Goal: Task Accomplishment & Management: Use online tool/utility

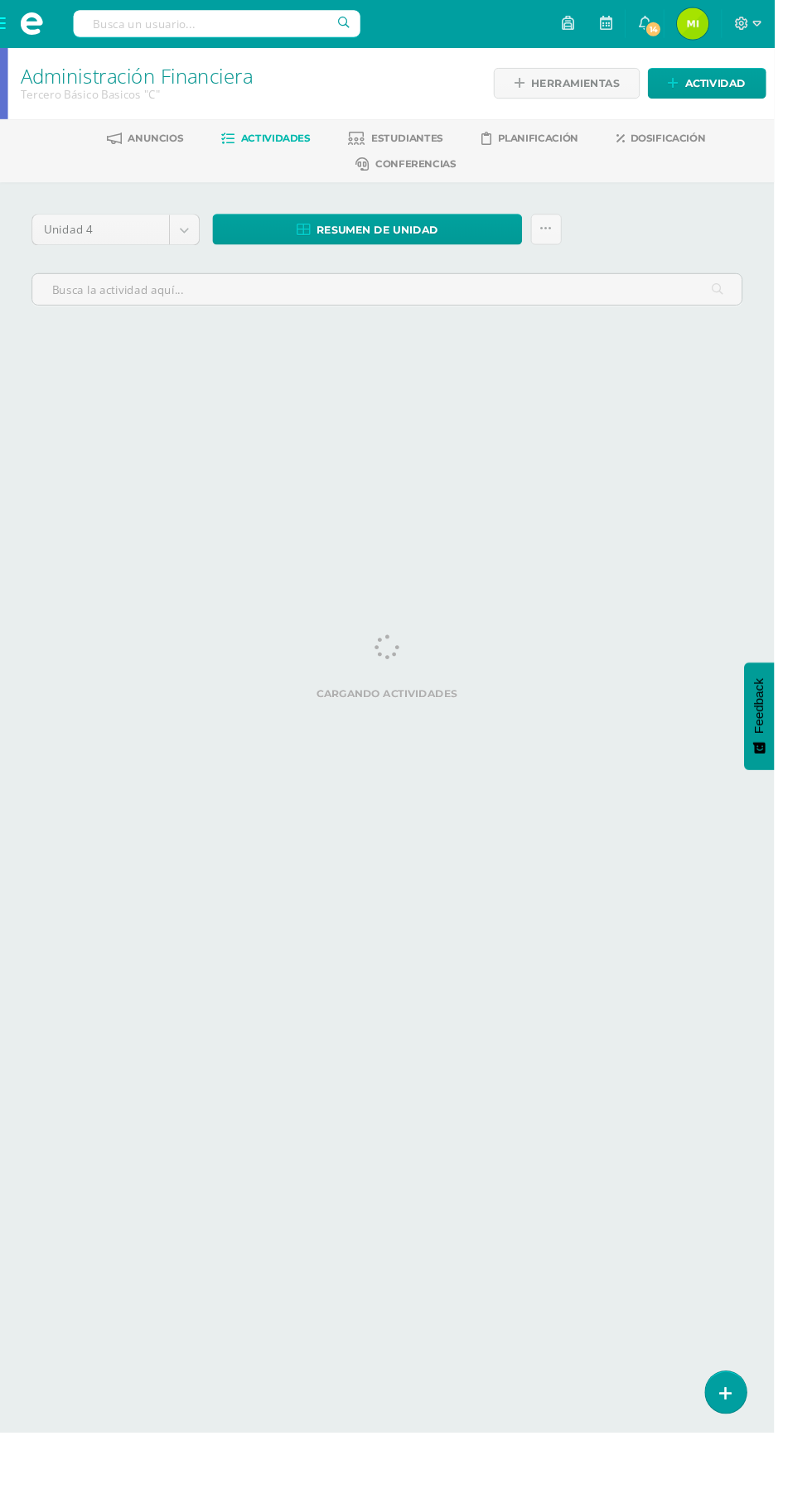
click at [33, 22] on span at bounding box center [33, 25] width 25 height 25
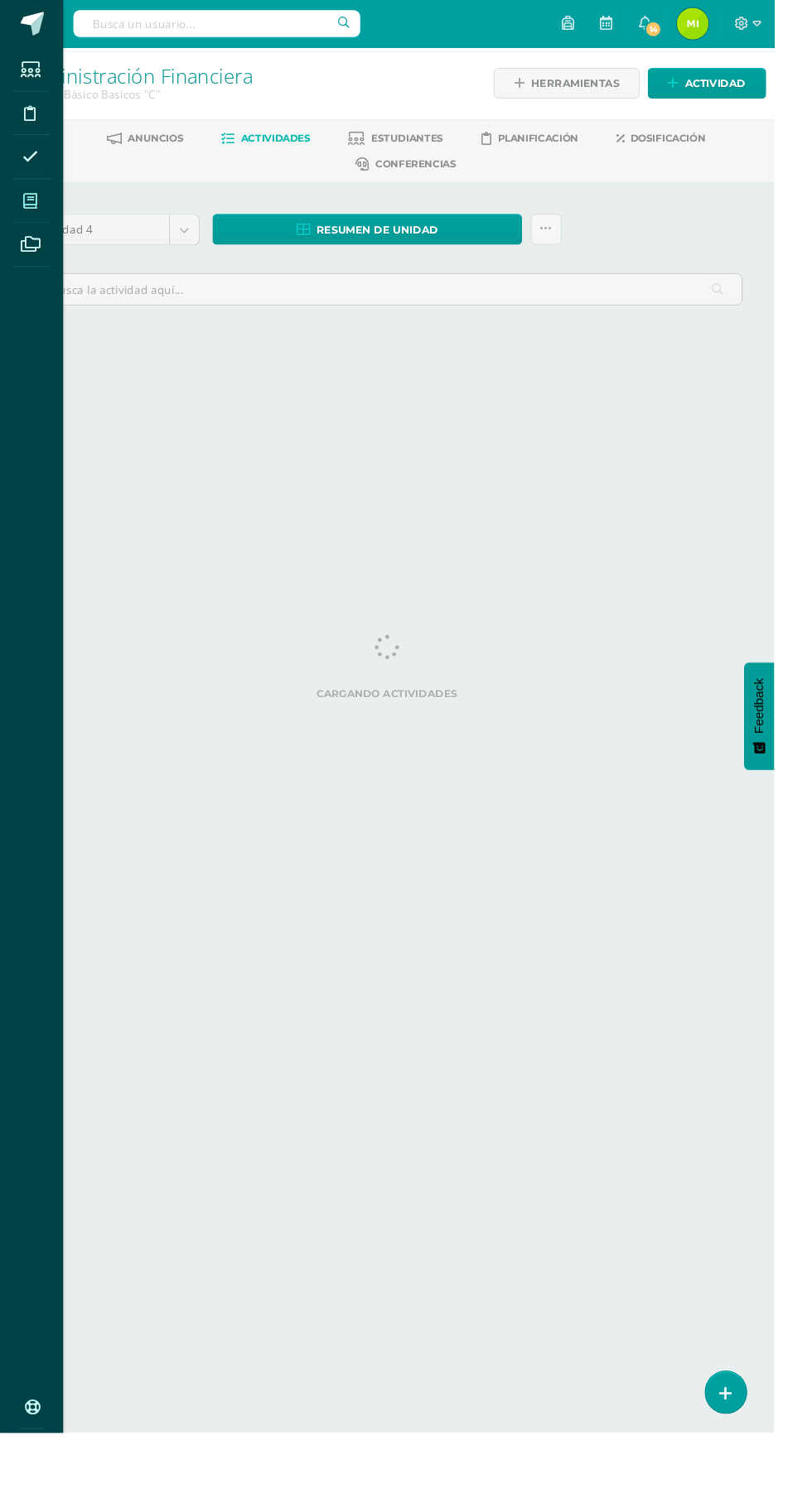
click at [32, 208] on icon at bounding box center [31, 211] width 15 height 17
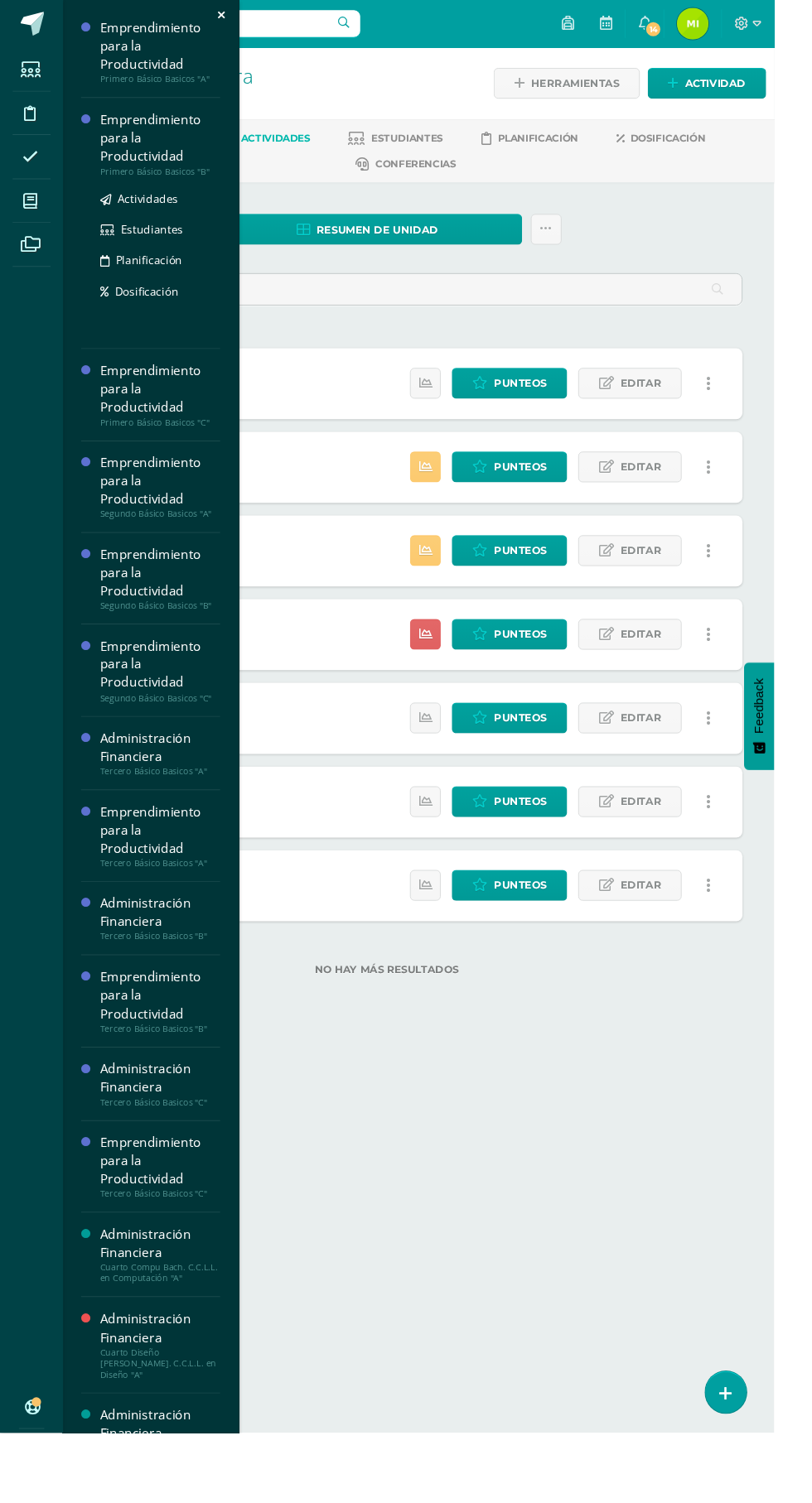
click at [166, 179] on div "Primero Básico Basicos "B"" at bounding box center [168, 179] width 126 height 12
click at [190, 208] on link "Actividades" at bounding box center [168, 208] width 126 height 19
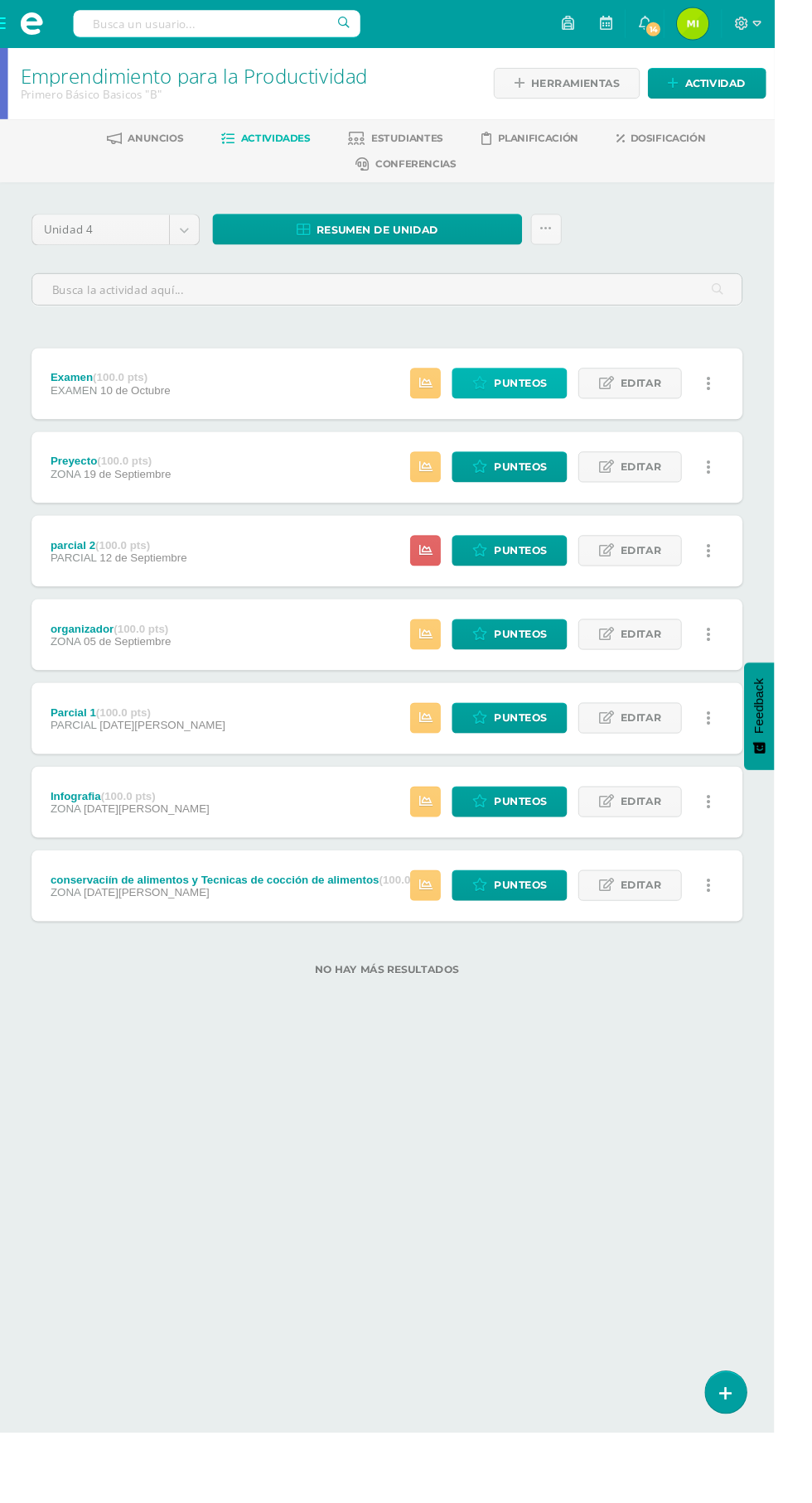
click at [525, 393] on span "Punteos" at bounding box center [545, 402] width 56 height 31
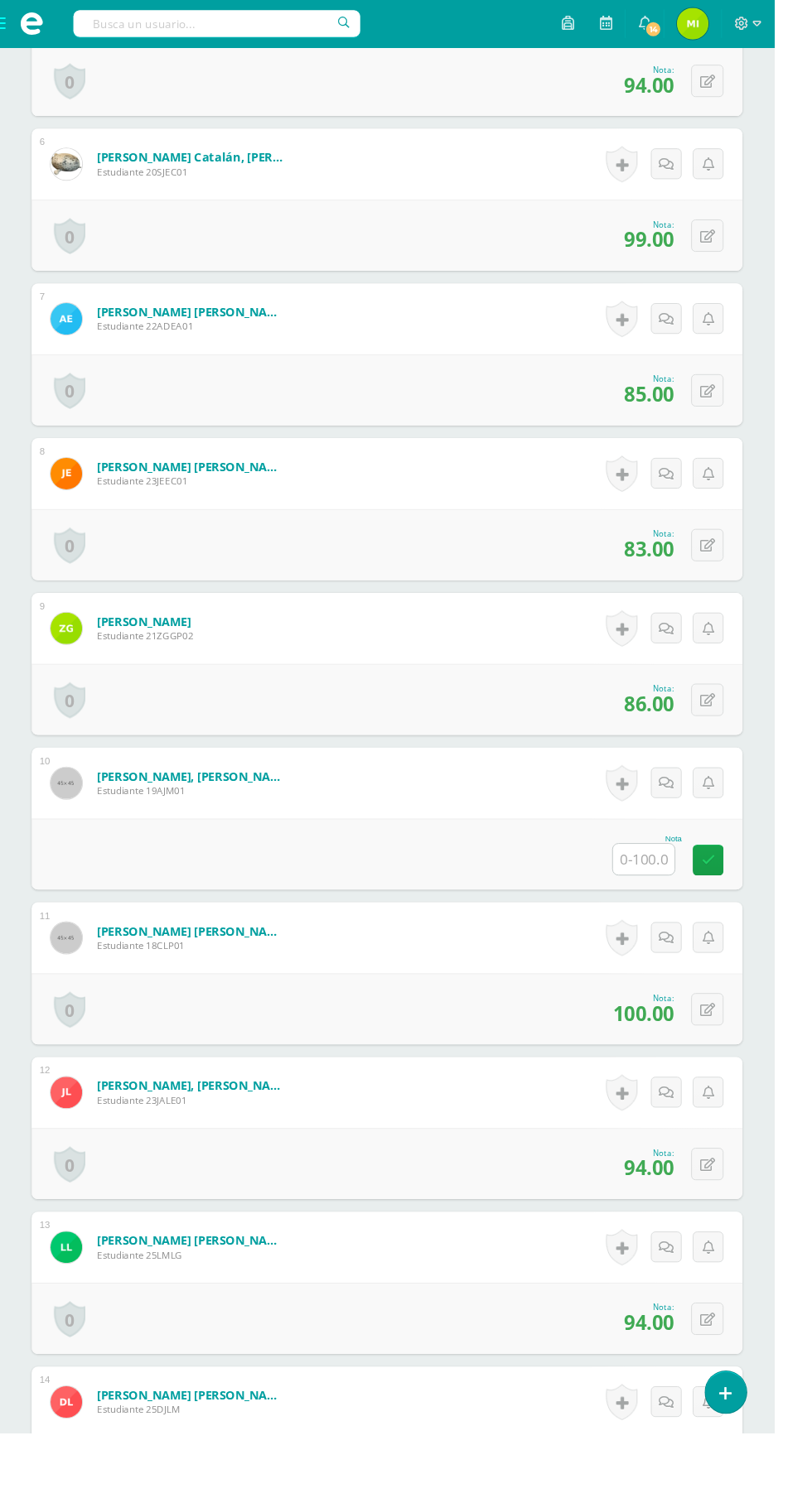
scroll to position [1294, 0]
click at [667, 909] on input "text" at bounding box center [675, 903] width 65 height 32
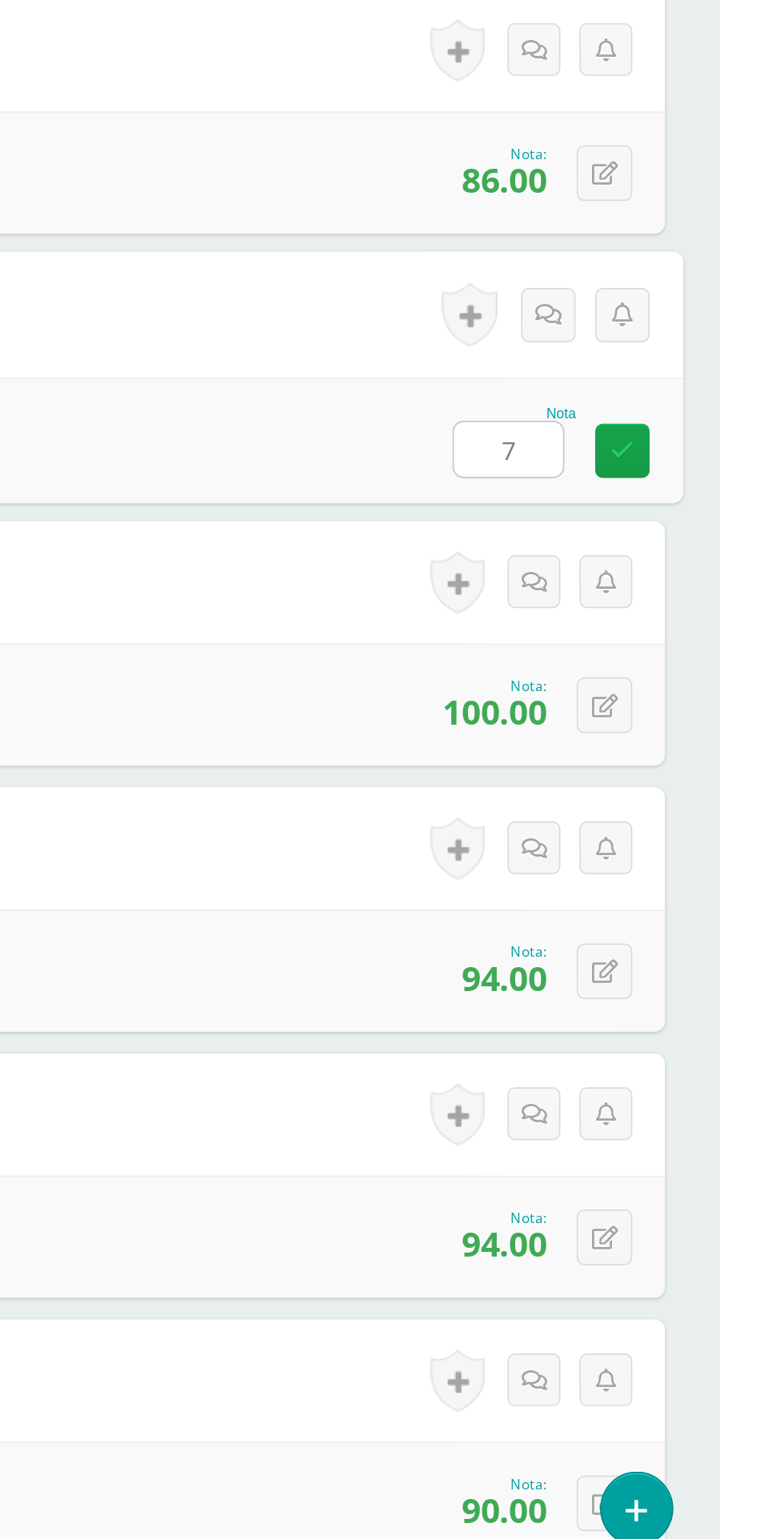
type input "74"
click at [731, 867] on icon at bounding box center [727, 874] width 15 height 14
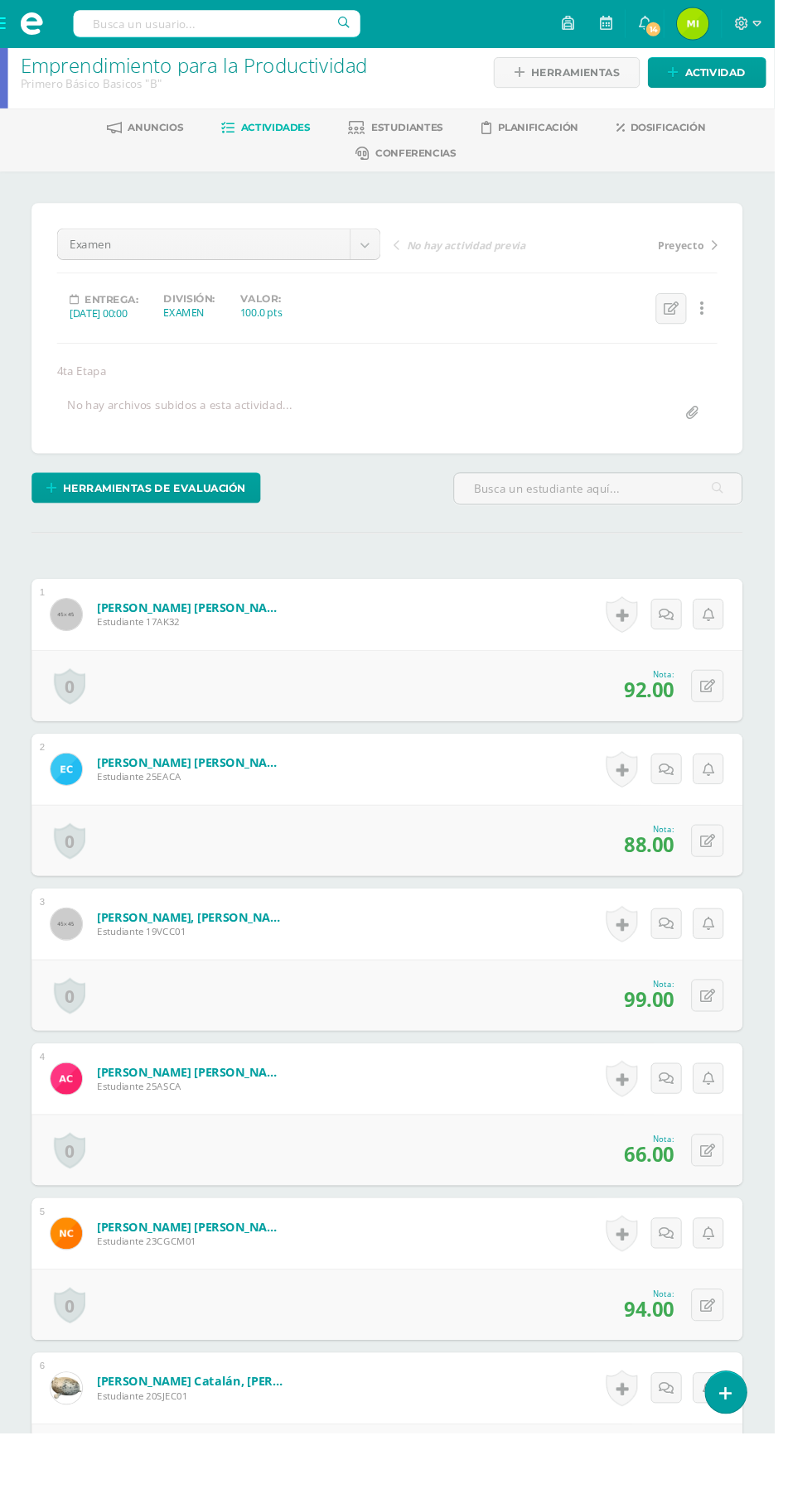
scroll to position [0, 0]
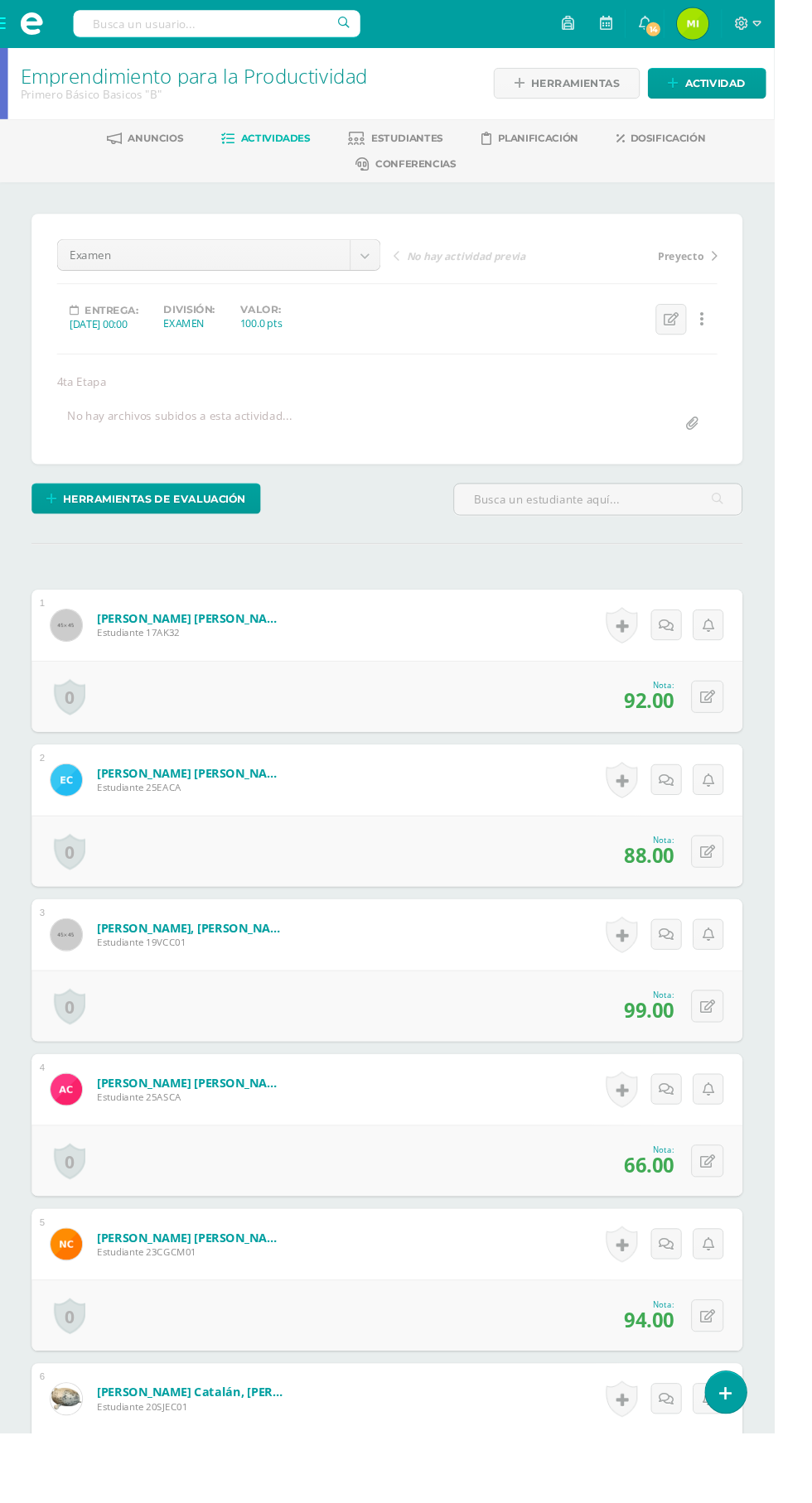
click at [24, 27] on span at bounding box center [33, 25] width 25 height 25
click at [25, 27] on span at bounding box center [33, 25] width 25 height 25
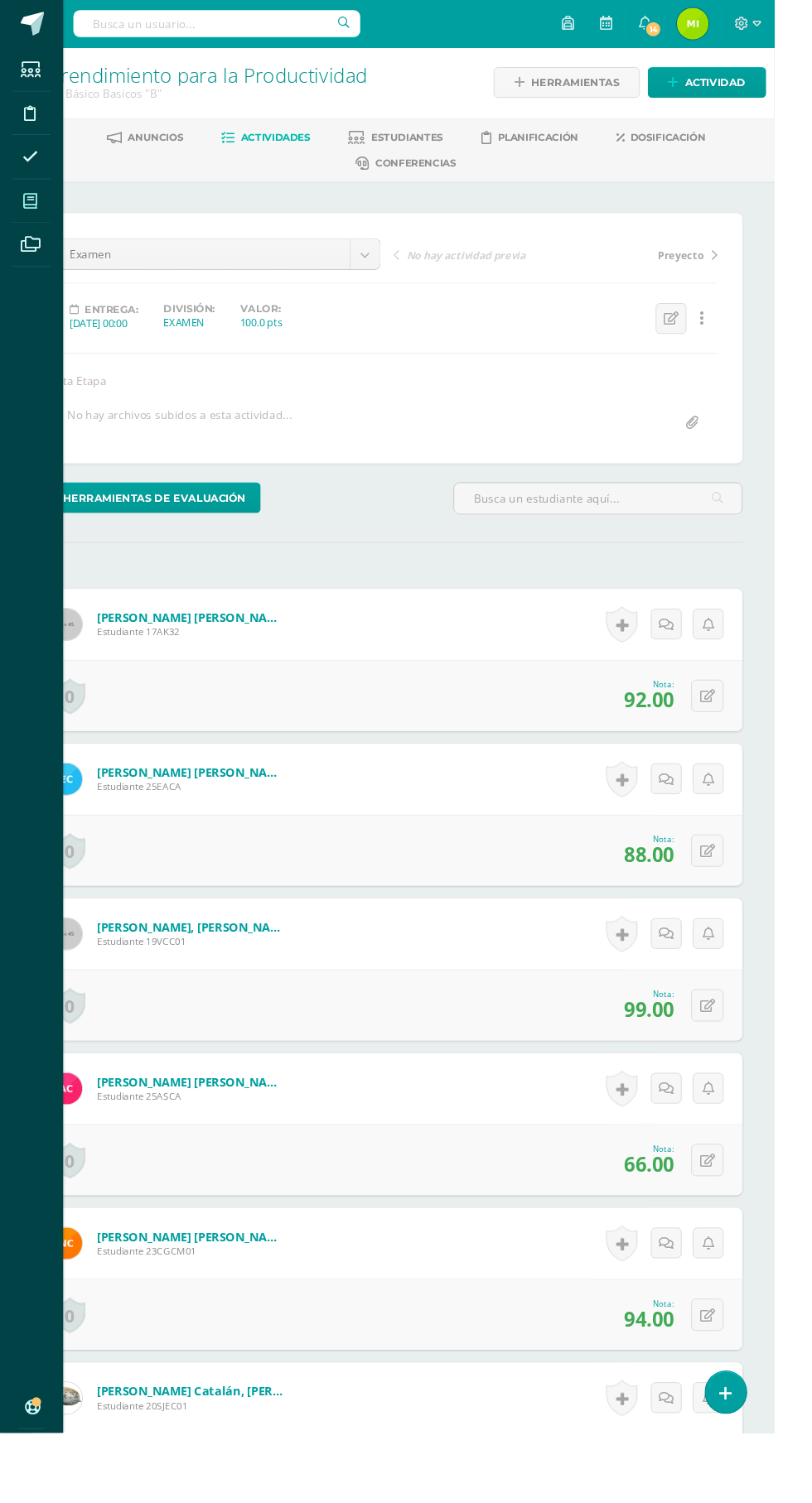
click at [43, 205] on span at bounding box center [32, 211] width 37 height 37
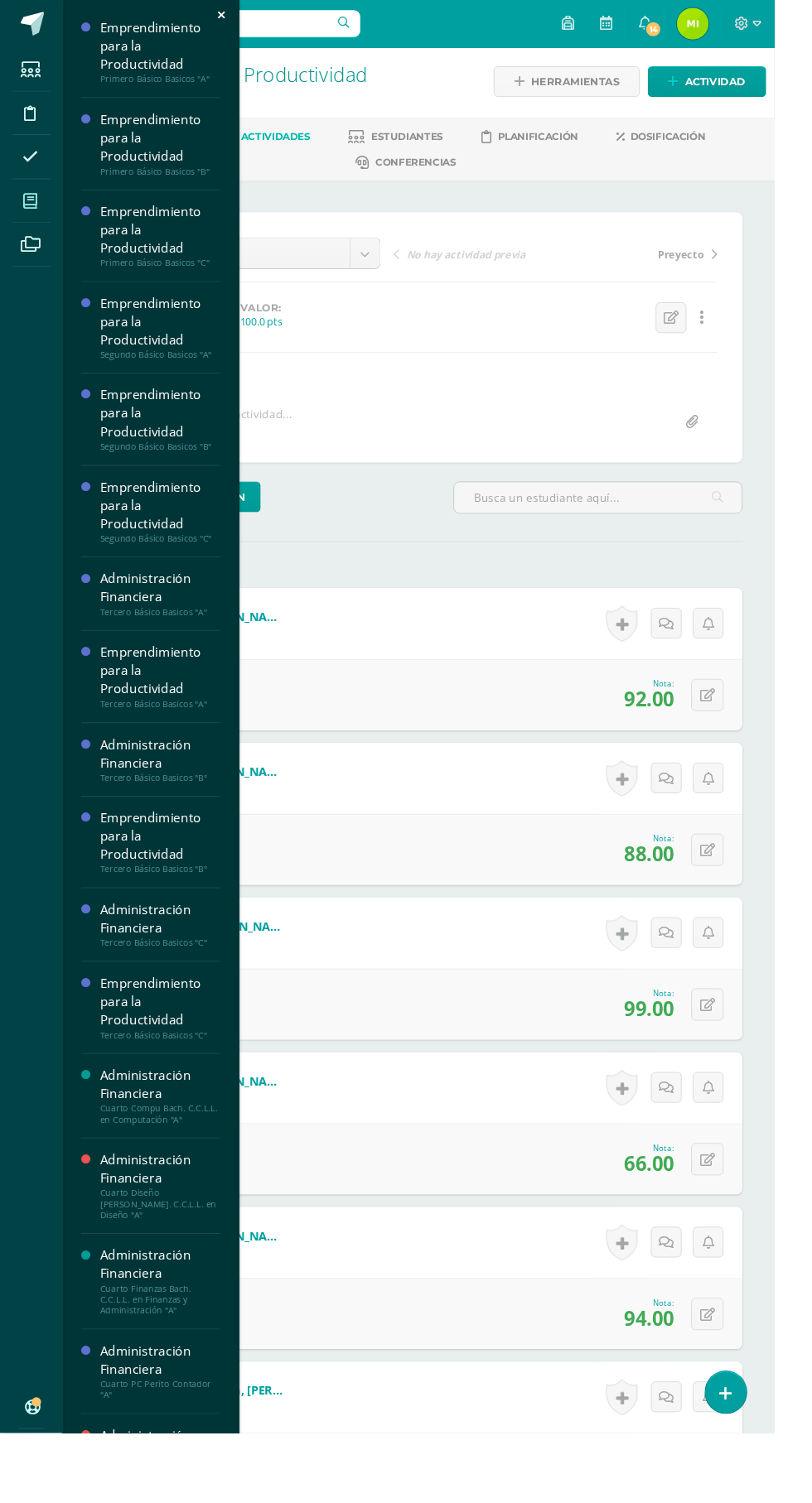
scroll to position [3, 0]
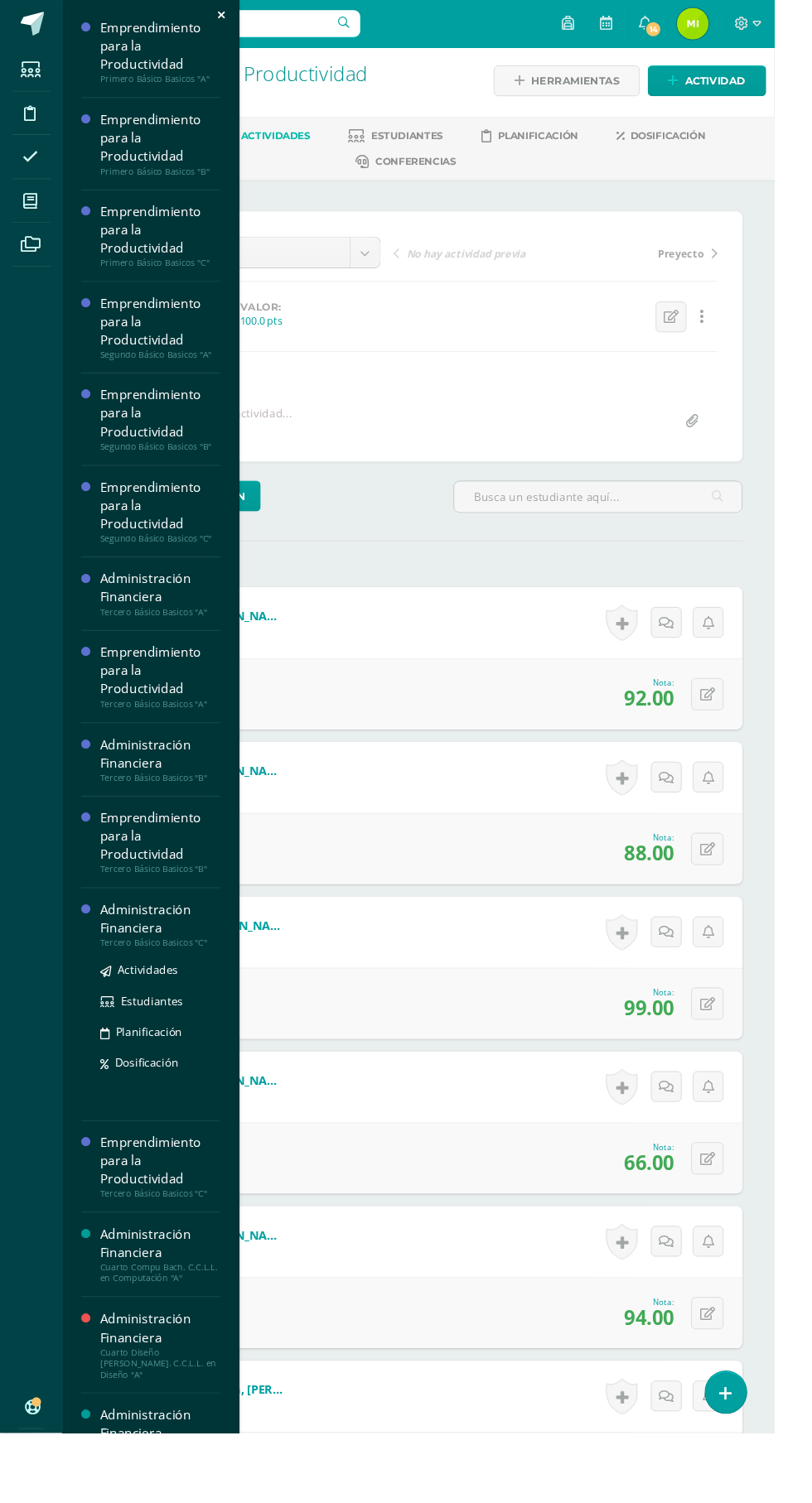
click at [175, 973] on div "Administración Financiera" at bounding box center [168, 964] width 126 height 38
click at [168, 989] on div "Tercero Básico Basicos "C"" at bounding box center [168, 988] width 126 height 12
click at [165, 1012] on span "Actividades" at bounding box center [155, 1018] width 64 height 16
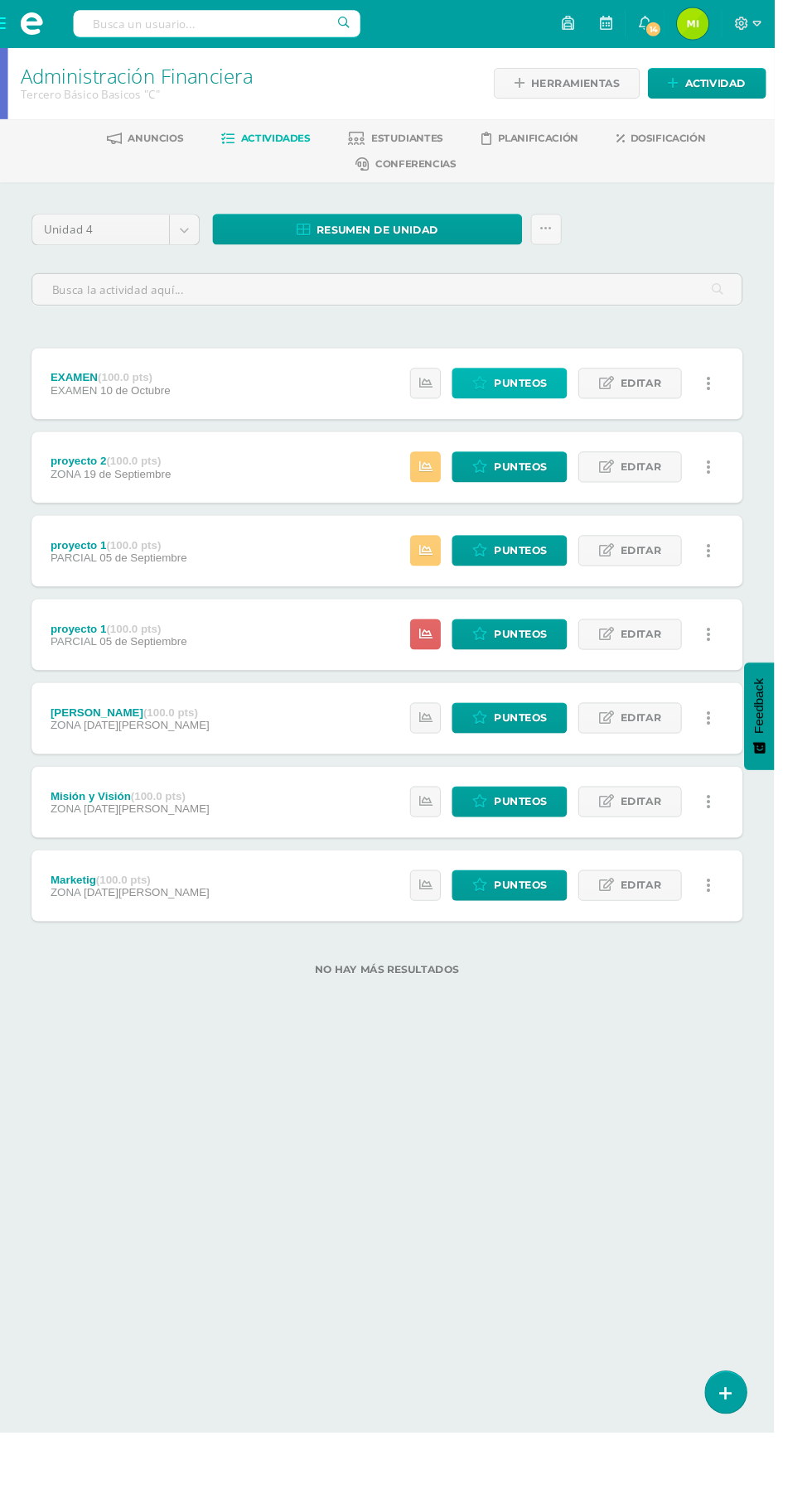
click at [539, 394] on span "Punteos" at bounding box center [545, 402] width 56 height 31
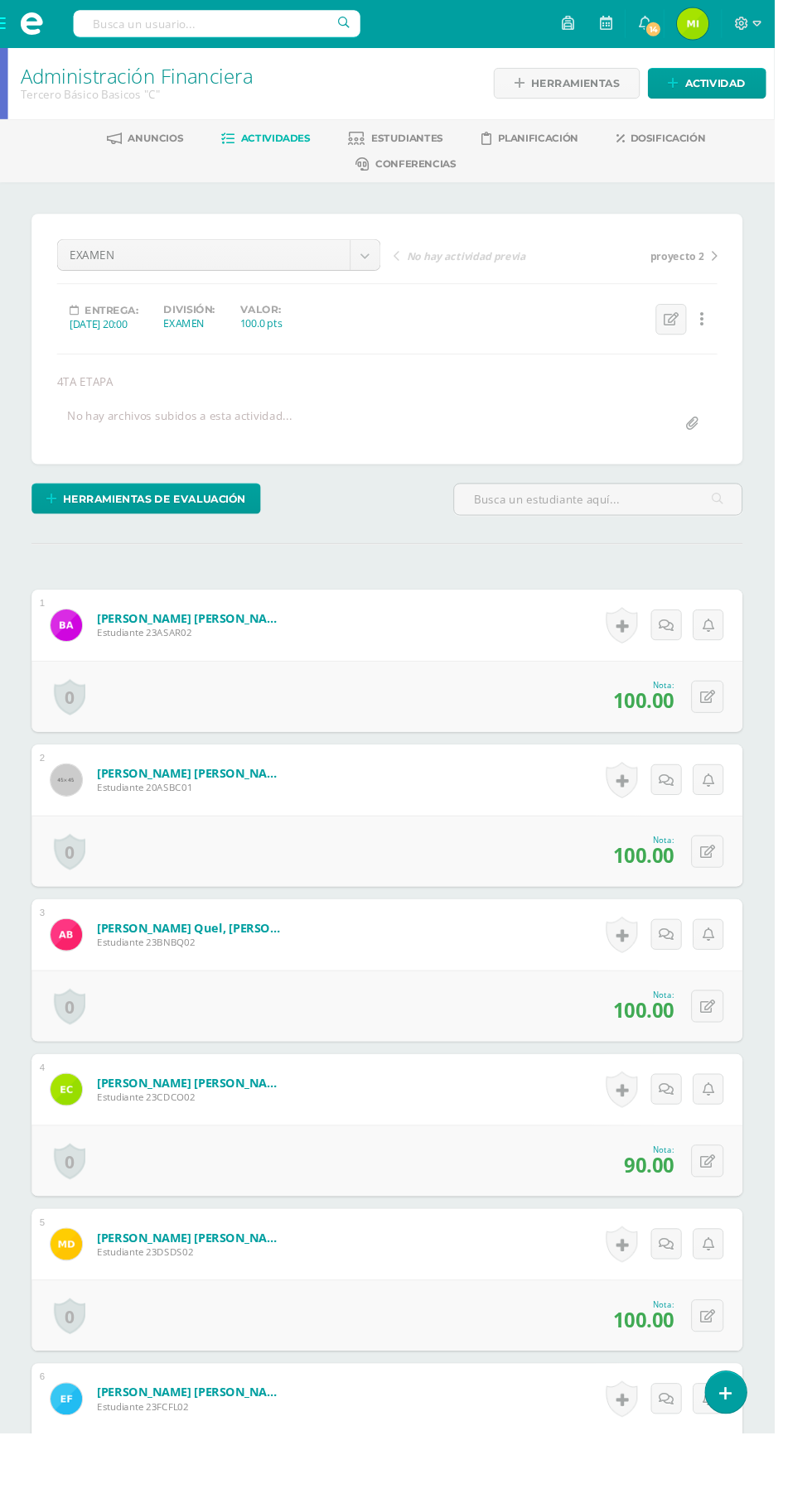
scroll to position [1, 0]
click at [19, 24] on span at bounding box center [33, 25] width 66 height 50
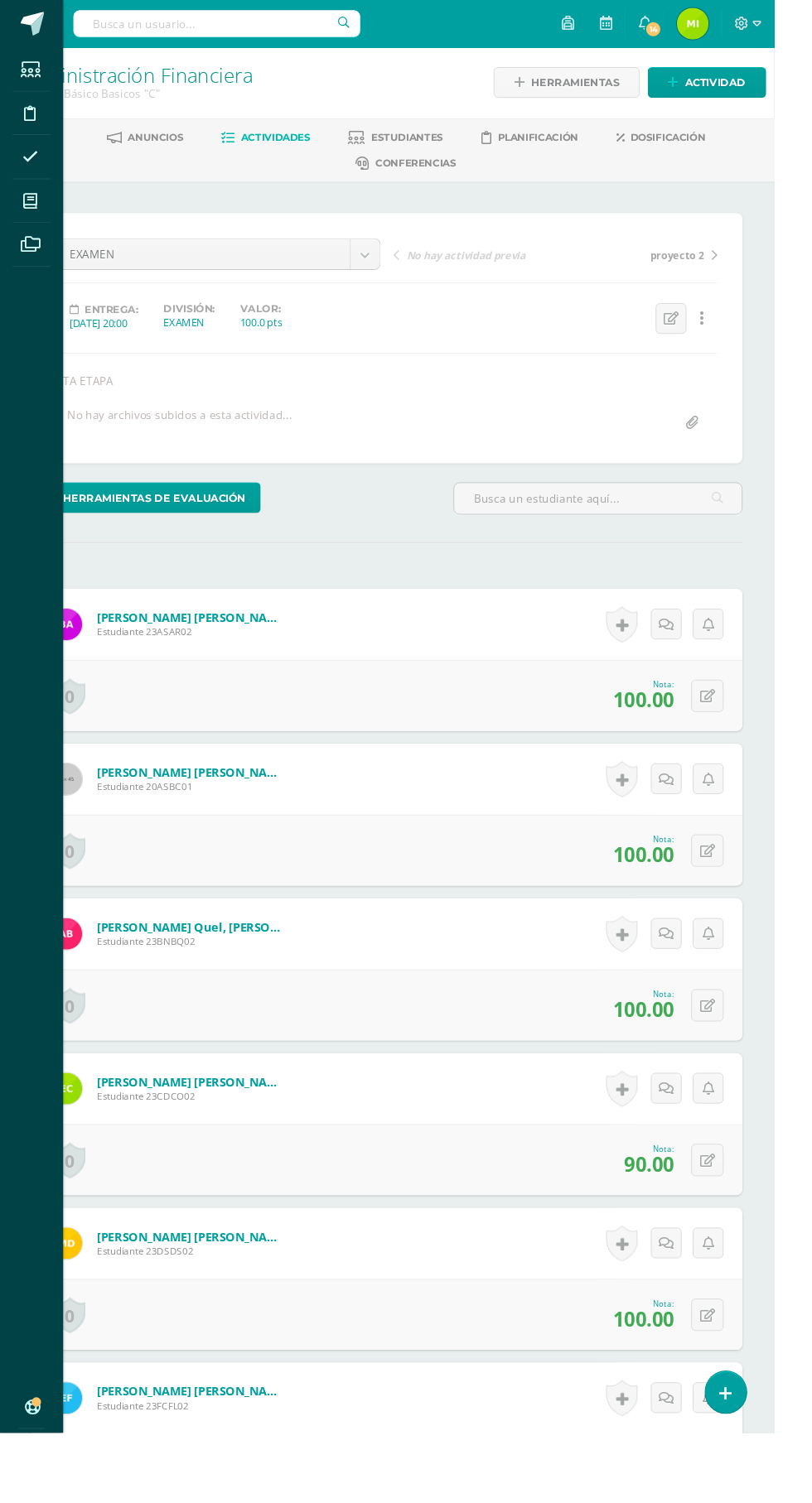
scroll to position [2, 0]
click at [37, 213] on icon at bounding box center [31, 211] width 15 height 17
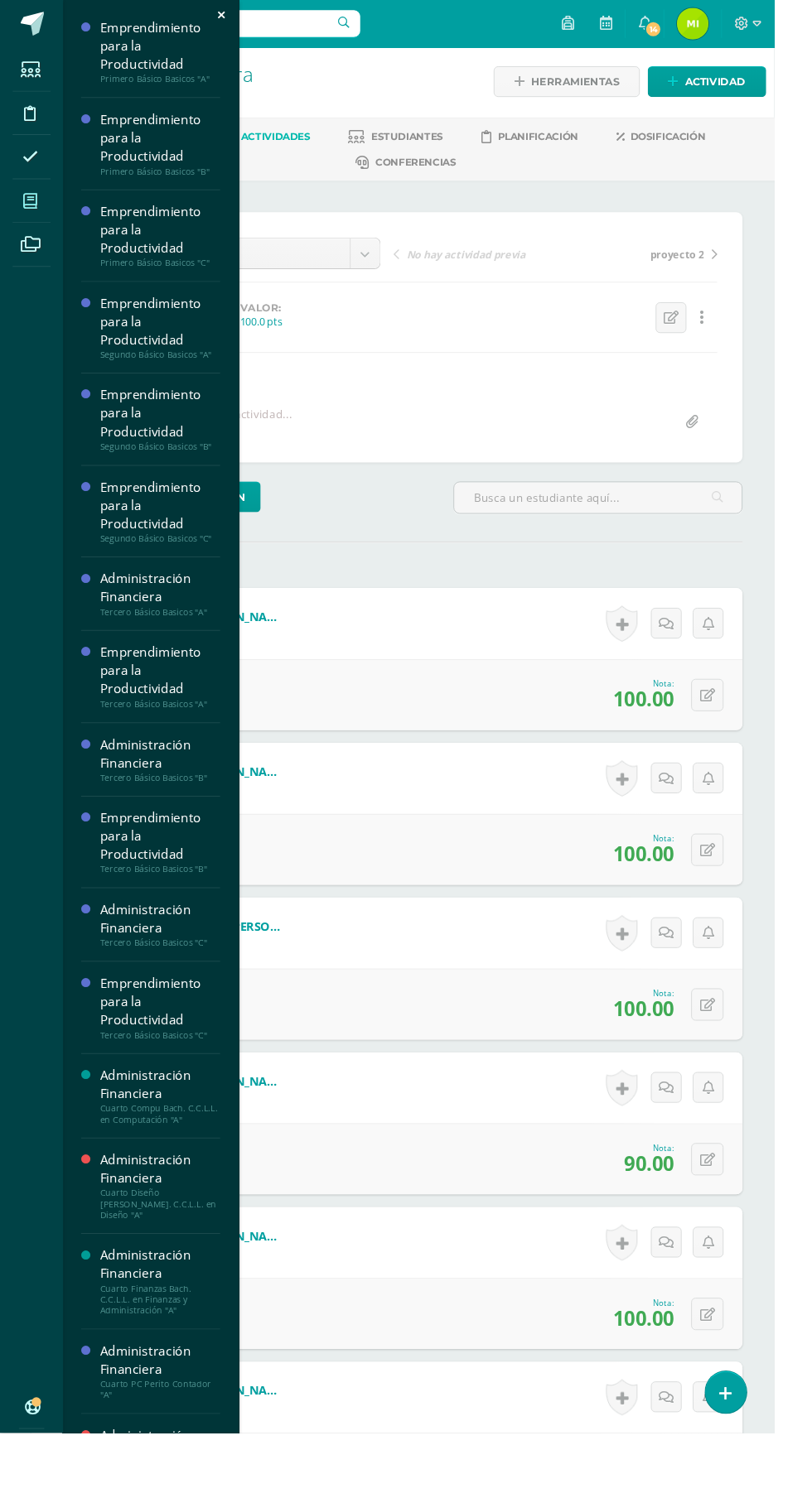
scroll to position [3, 0]
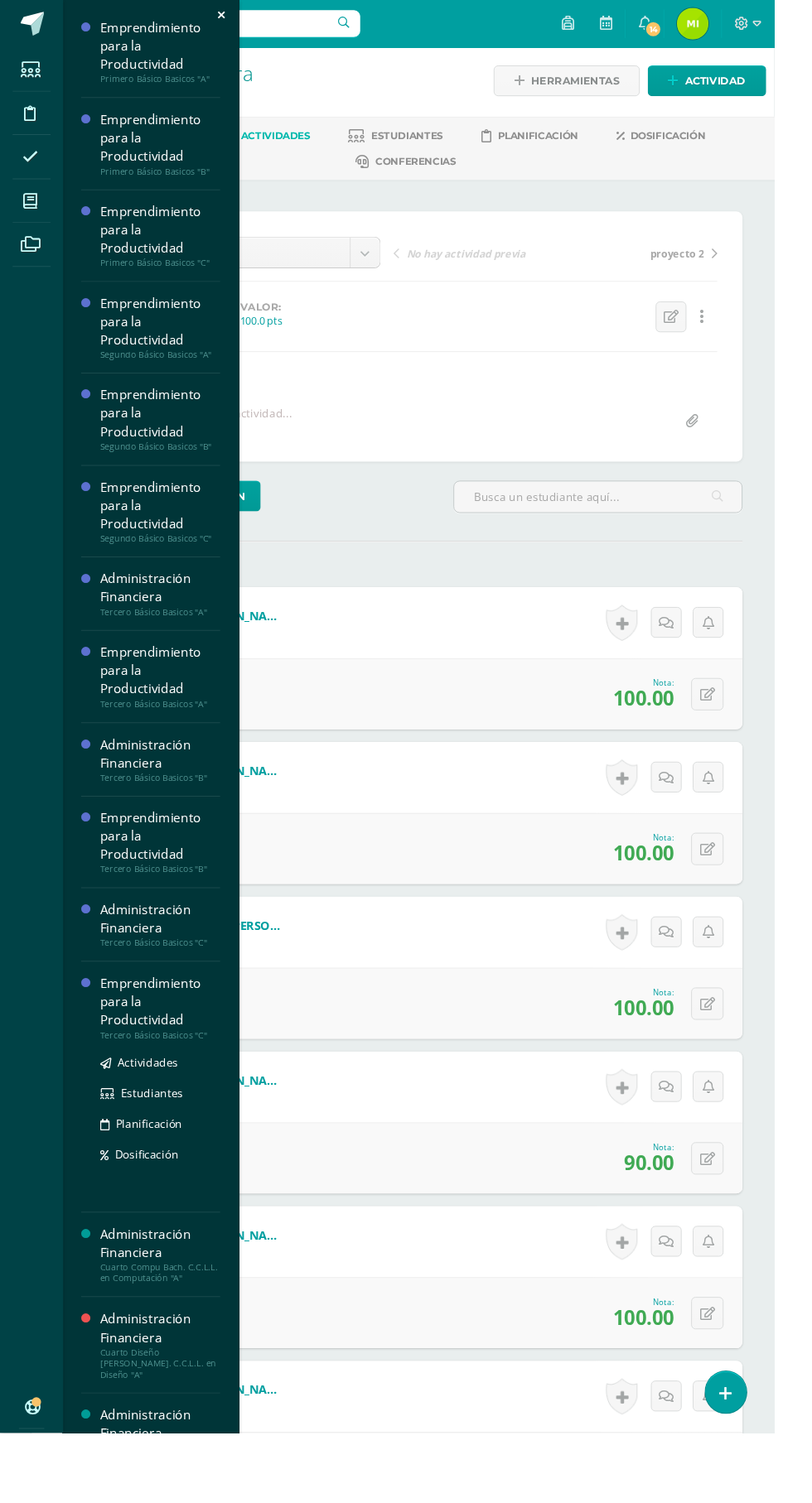
click at [152, 1043] on div "Emprendimiento para la Productividad" at bounding box center [168, 1050] width 126 height 58
click at [161, 1085] on div "Tercero Básico Basicos "C"" at bounding box center [168, 1086] width 126 height 12
click at [156, 1111] on span "Actividades" at bounding box center [155, 1115] width 64 height 16
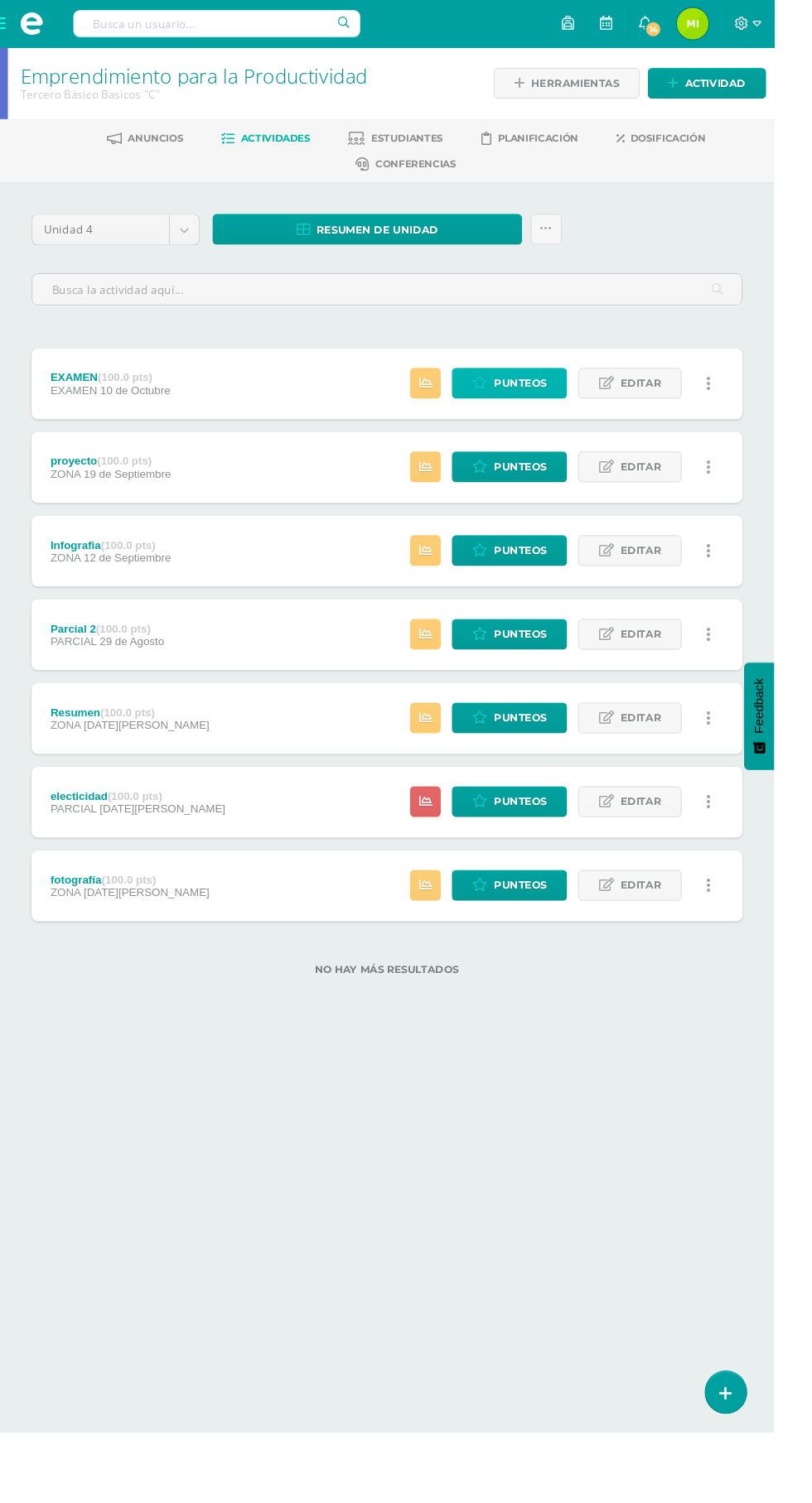
click at [522, 412] on span "Punteos" at bounding box center [545, 402] width 56 height 31
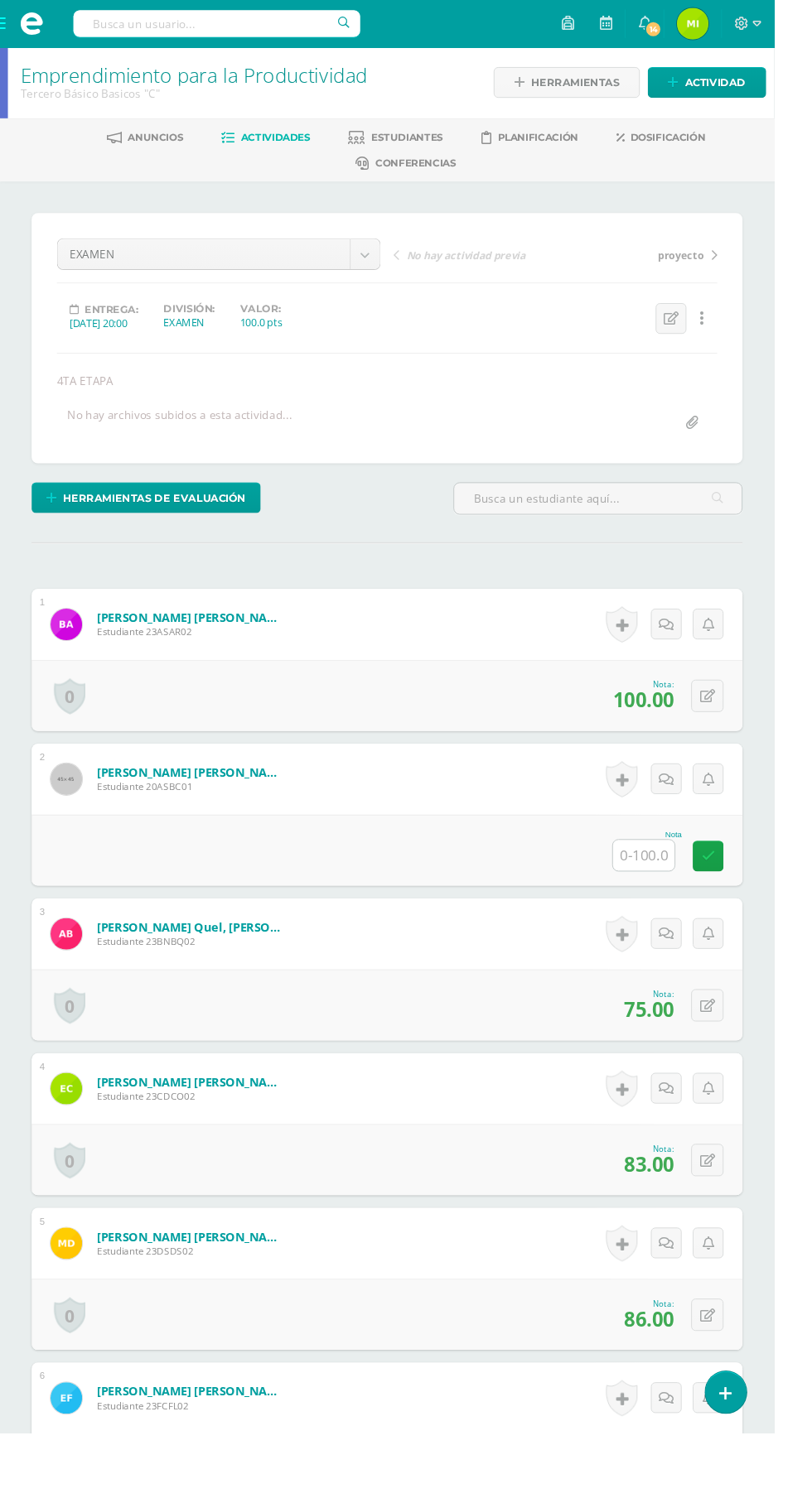
click at [671, 892] on input "text" at bounding box center [675, 897] width 65 height 32
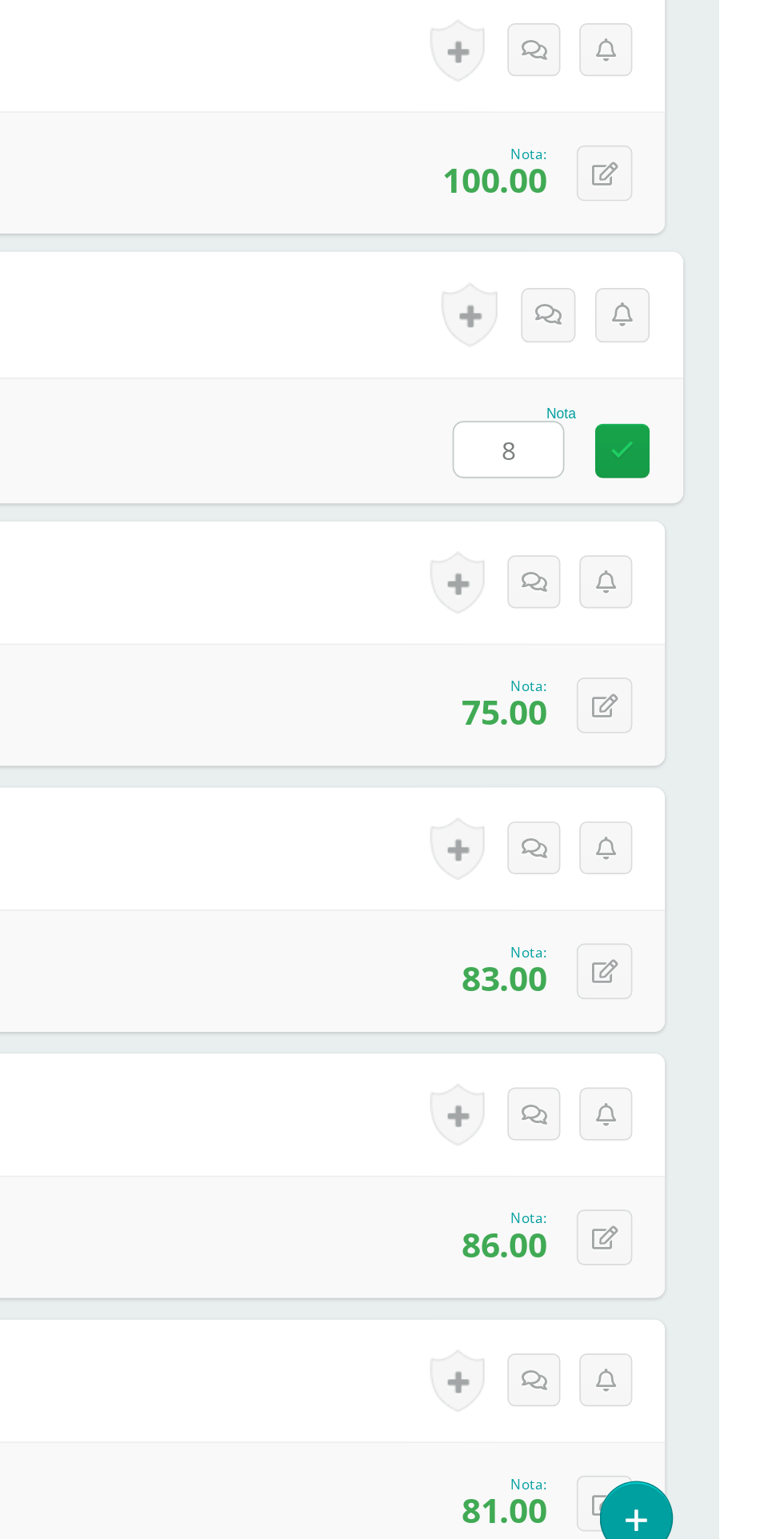
type input "85"
click at [726, 867] on icon at bounding box center [727, 868] width 15 height 14
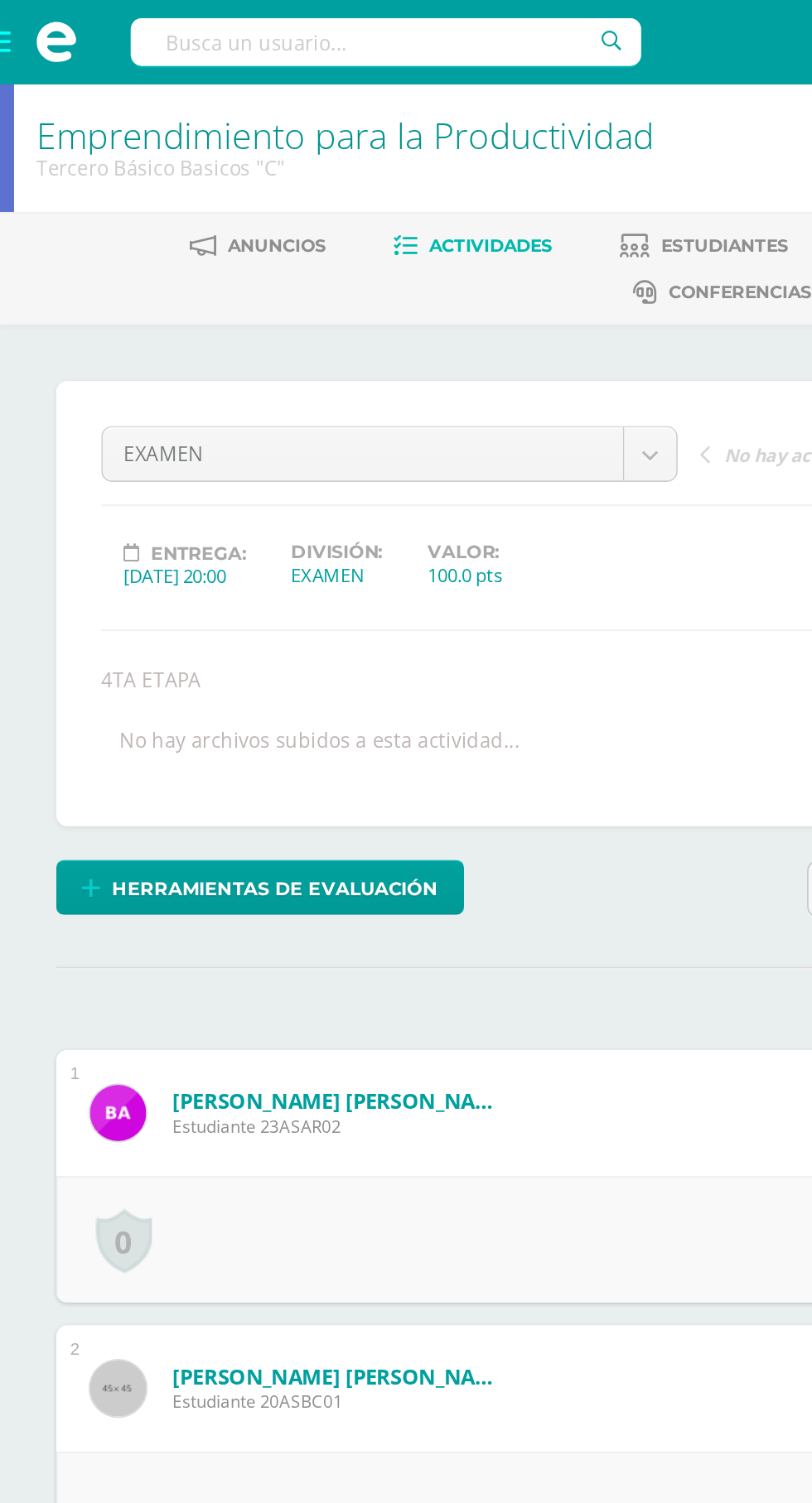
click at [282, 144] on span "Actividades" at bounding box center [289, 144] width 73 height 12
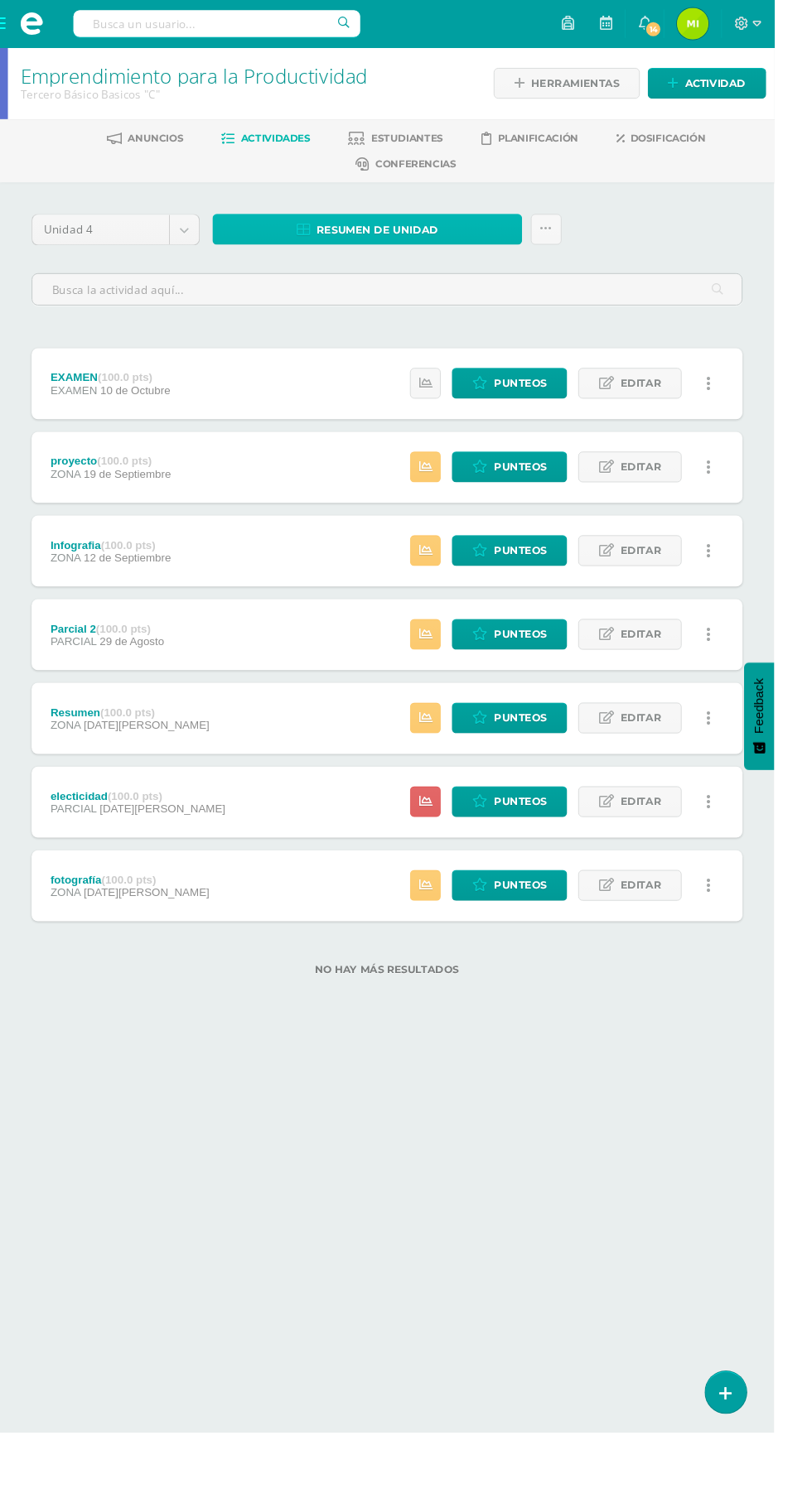
click at [442, 243] on span "Resumen de unidad" at bounding box center [396, 241] width 128 height 31
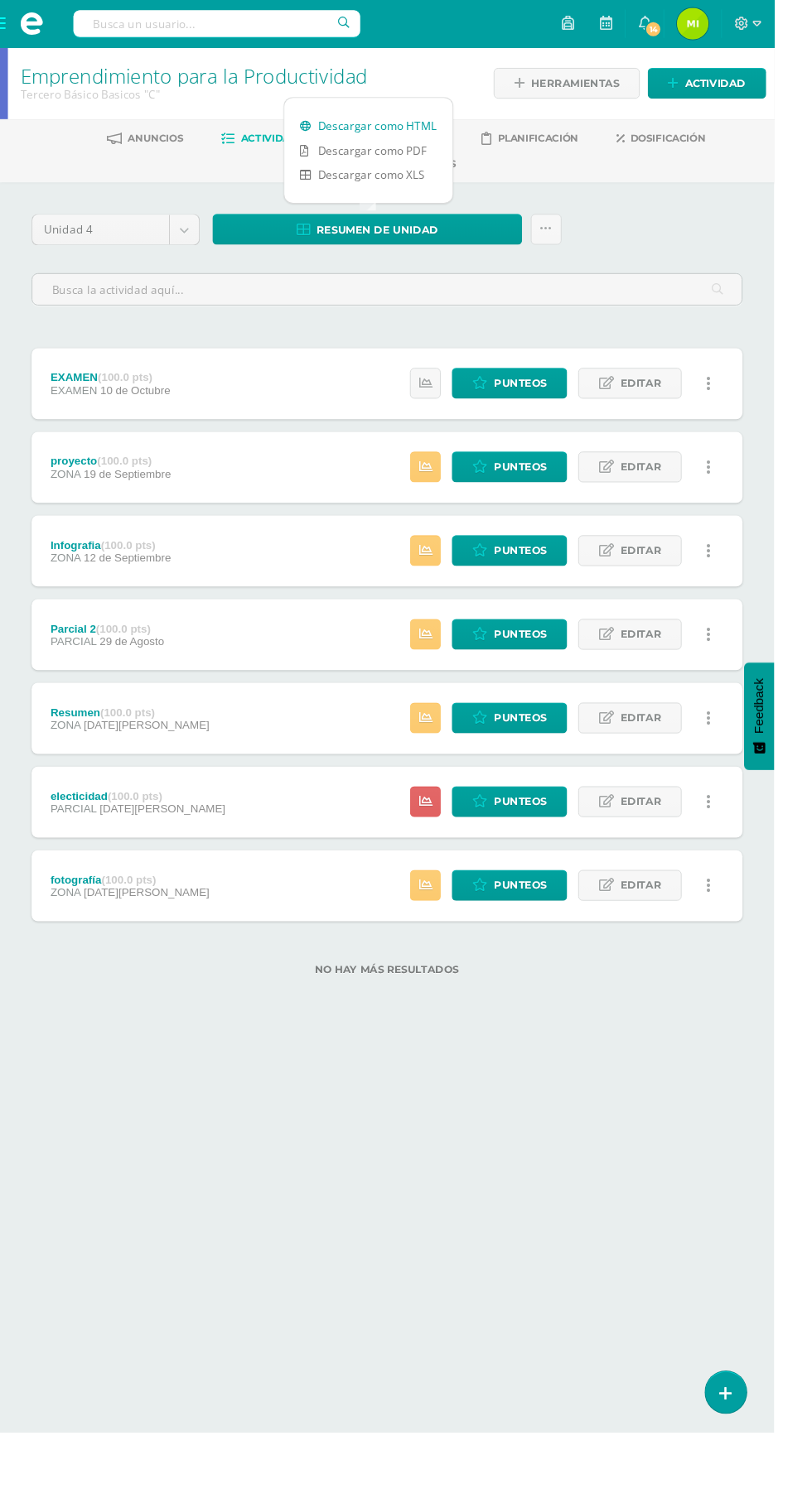
click at [426, 133] on link "Descargar como HTML" at bounding box center [386, 132] width 176 height 26
